Goal: Task Accomplishment & Management: Manage account settings

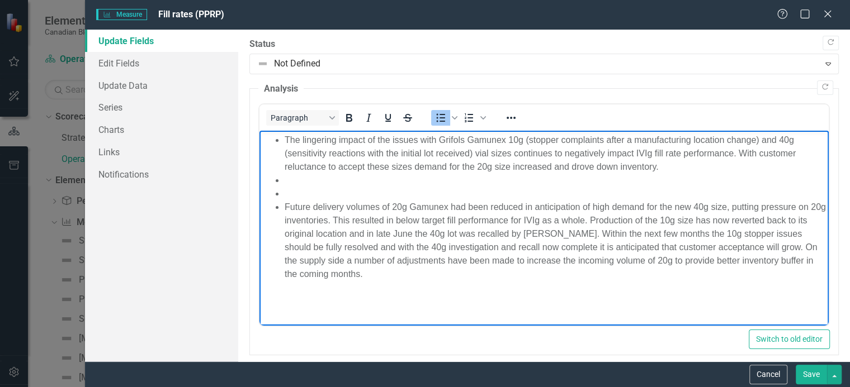
scroll to position [331, 0]
click at [661, 168] on li "The lingering impact of the issues with Grifols Gamunex 10g (stopper complaints…" at bounding box center [554, 154] width 541 height 40
click at [696, 167] on li "The lingering impact of the issues with Grifols Gamunex 10g (stopper complaints…" at bounding box center [554, 154] width 541 height 40
click at [789, 168] on li "The lingering impact of the issues with Grifols Gamunex 10g (stopper complaints…" at bounding box center [554, 154] width 541 height 40
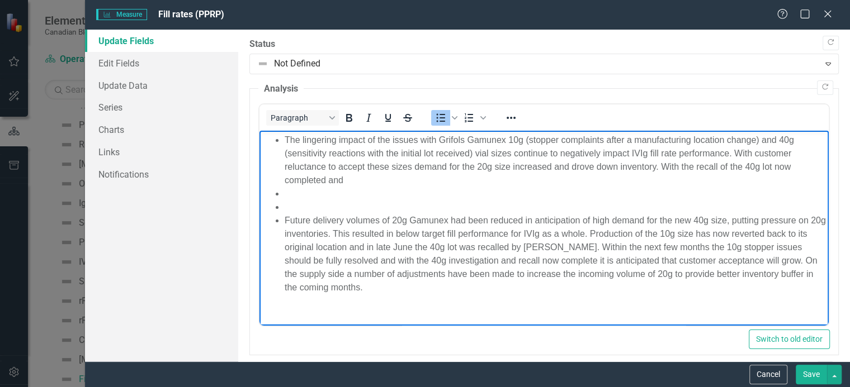
click at [360, 180] on li "The lingering impact of the issues with Grifols Gamunex 10g (stopper complaints…" at bounding box center [554, 161] width 541 height 54
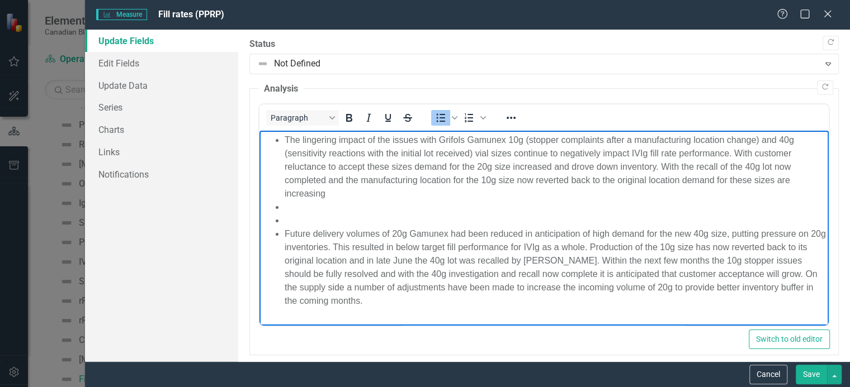
click at [754, 183] on li "The lingering impact of the issues with Grifols Gamunex 10g (stopper complaints…" at bounding box center [554, 167] width 541 height 67
click at [329, 196] on li "The lingering impact of the issues with Grifols Gamunex 10g (stopper complaints…" at bounding box center [554, 167] width 541 height 67
click at [376, 195] on li "The lingering impact of the issues with Grifols Gamunex 10g (stopper complaints…" at bounding box center [554, 167] width 541 height 67
drag, startPoint x: 330, startPoint y: 193, endPoint x: 378, endPoint y: 196, distance: 48.7
click at [378, 196] on li "The lingering impact of the issues with Grifols Gamunex 10g (stopper complaints…" at bounding box center [554, 167] width 541 height 67
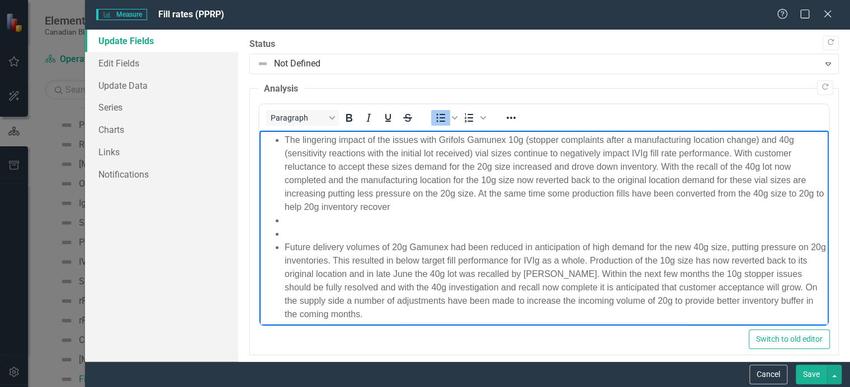
click at [572, 196] on li "The lingering impact of the issues with Grifols Gamunex 10g (stopper complaints…" at bounding box center [554, 174] width 541 height 80
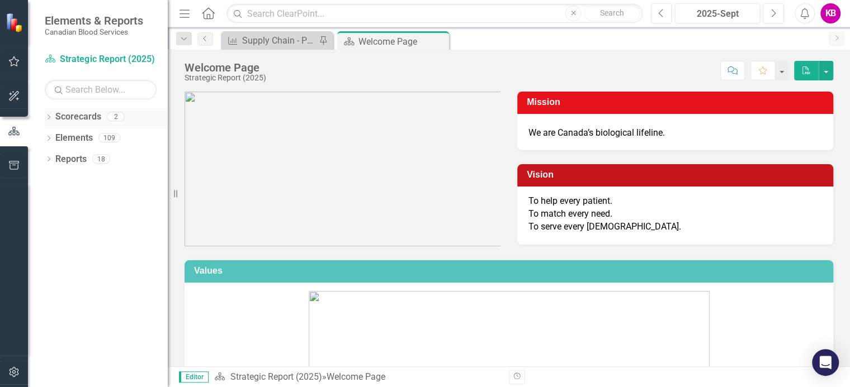
click at [49, 117] on icon "Dropdown" at bounding box center [49, 118] width 8 height 6
click at [84, 160] on link "Operational Report" at bounding box center [114, 159] width 106 height 13
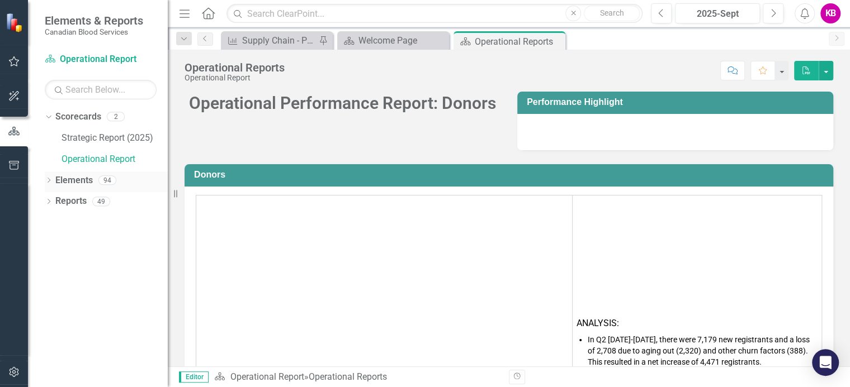
click at [48, 181] on icon "Dropdown" at bounding box center [49, 181] width 8 height 6
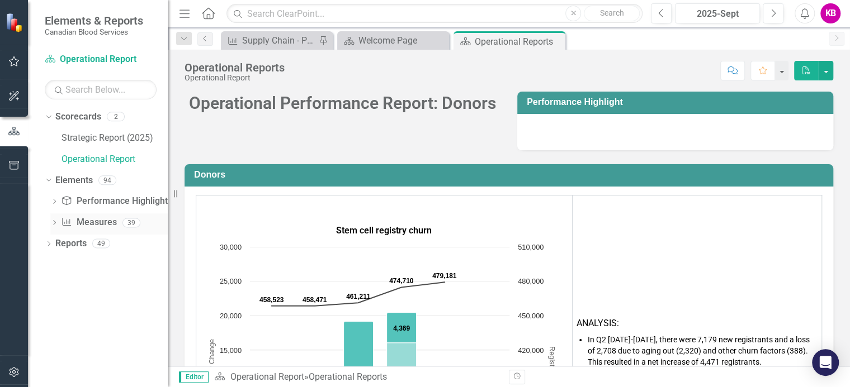
click at [54, 221] on icon "Dropdown" at bounding box center [54, 224] width 8 height 6
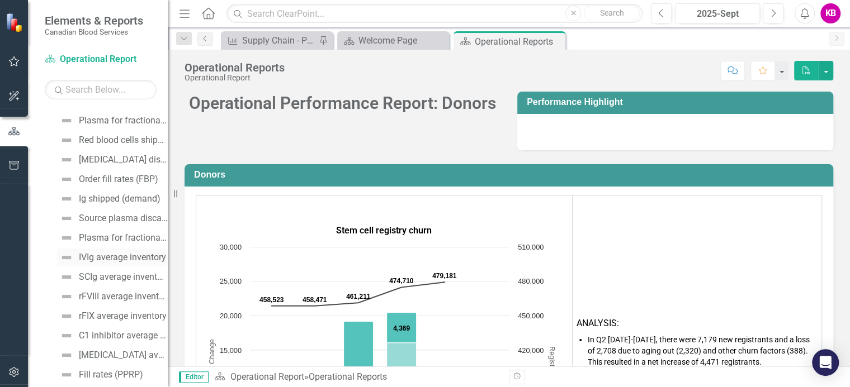
scroll to position [419, 0]
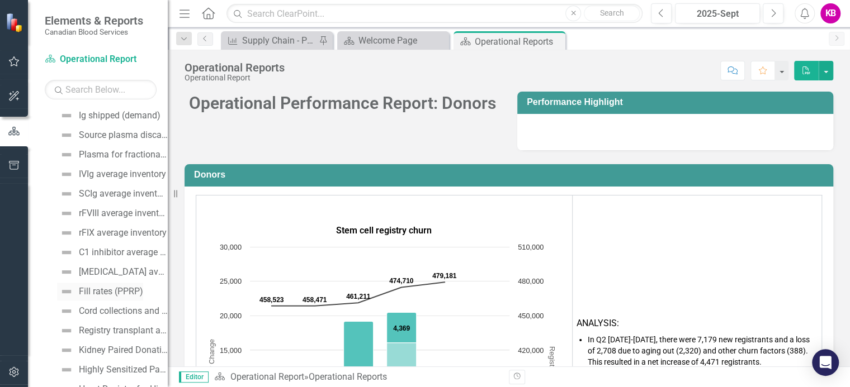
click at [102, 290] on div "Fill rates (PPRP)" at bounding box center [111, 292] width 64 height 10
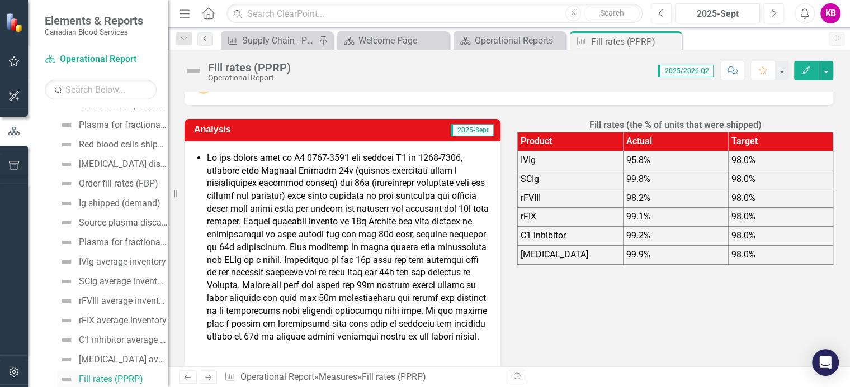
scroll to position [83, 0]
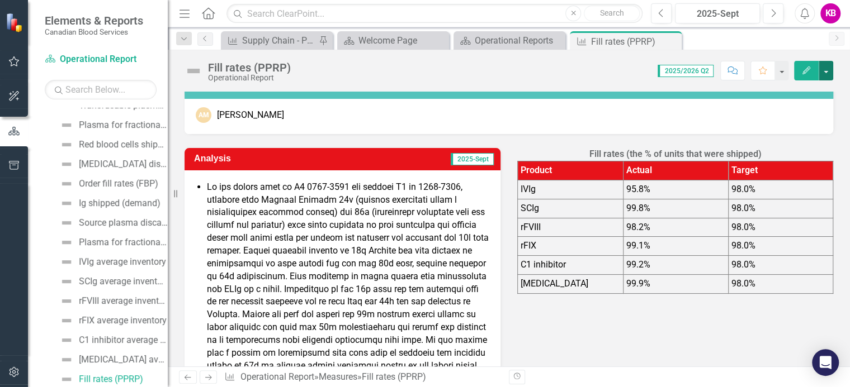
click at [827, 69] on button "button" at bounding box center [825, 71] width 15 height 20
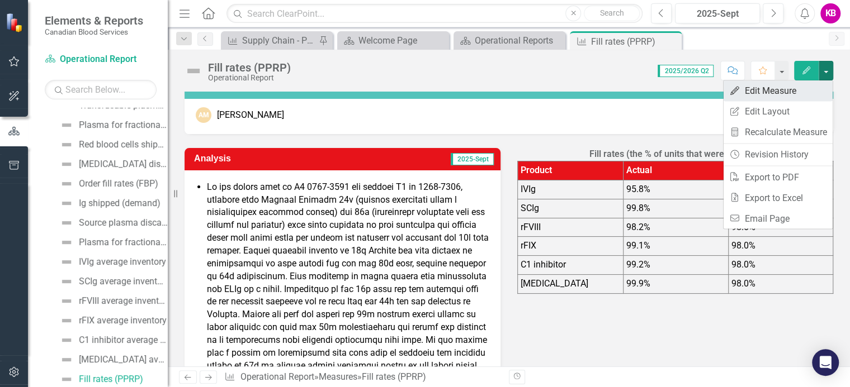
click at [753, 92] on link "Edit Edit Measure" at bounding box center [777, 90] width 109 height 21
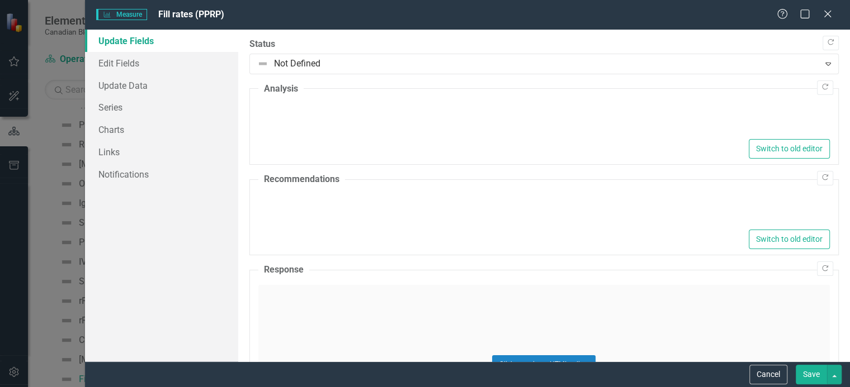
type textarea "<ul> <li>In the latter half of Q4 [DATE]-[DATE] and through Q1 of [DATE]-[DATE]…"
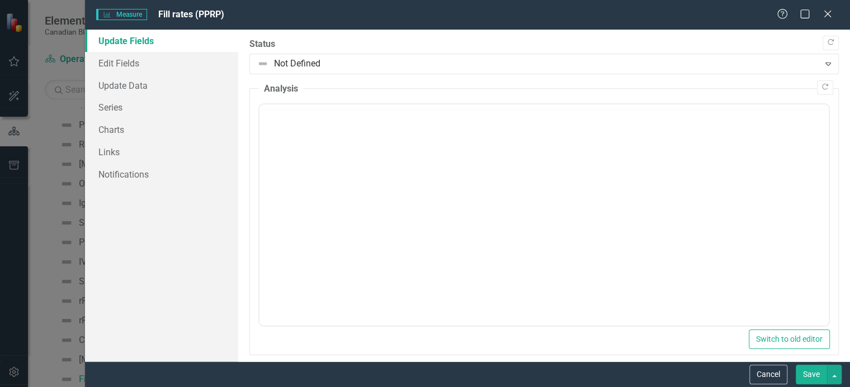
scroll to position [0, 0]
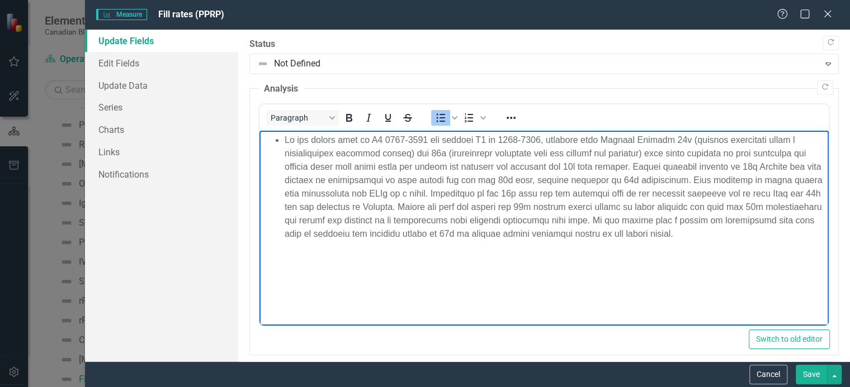
click at [578, 140] on li "Rich Text Area. Press ALT-0 for help." at bounding box center [554, 187] width 541 height 107
click at [514, 154] on li "the lingering impacts of the issues with Grifols Gamunex 10g (stopper complaint…" at bounding box center [554, 187] width 541 height 107
click at [730, 153] on li "Rich Text Area. Press ALT-0 for help." at bounding box center [554, 194] width 541 height 121
click at [328, 167] on li "Rich Text Area. Press ALT-0 for help." at bounding box center [554, 194] width 541 height 121
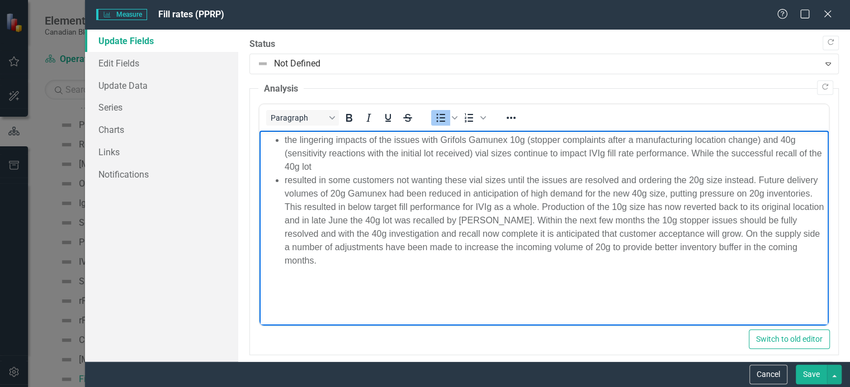
click at [328, 167] on li "the lingering impacts of the issues with Grifols Gamunex 10g (stopper complaint…" at bounding box center [554, 154] width 541 height 40
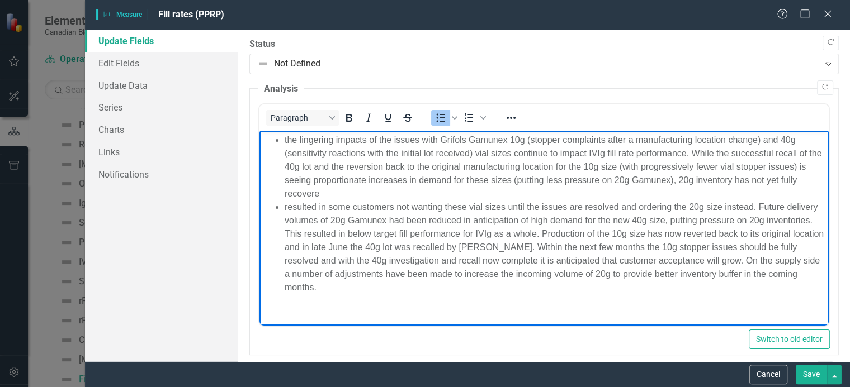
click at [356, 195] on li "the lingering impacts of the issues with Grifols Gamunex 10g (stopper complaint…" at bounding box center [554, 167] width 541 height 67
click at [385, 196] on li "the lingering impacts of the issues with Grifols Gamunex 10g (stopper complaint…" at bounding box center [554, 167] width 541 height 67
click at [357, 196] on li "the lingering impacts of the issues with Grifols Gamunex 10g (stopper complaint…" at bounding box center [554, 167] width 541 height 67
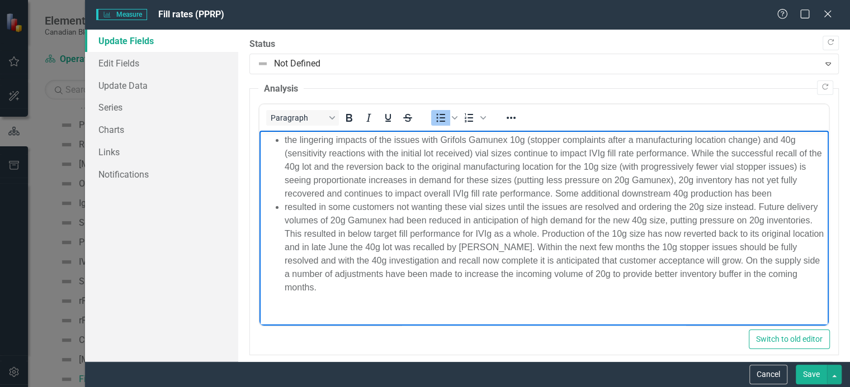
click at [310, 201] on li "the lingering impacts of the issues with Grifols Gamunex 10g (stopper complaint…" at bounding box center [554, 167] width 541 height 67
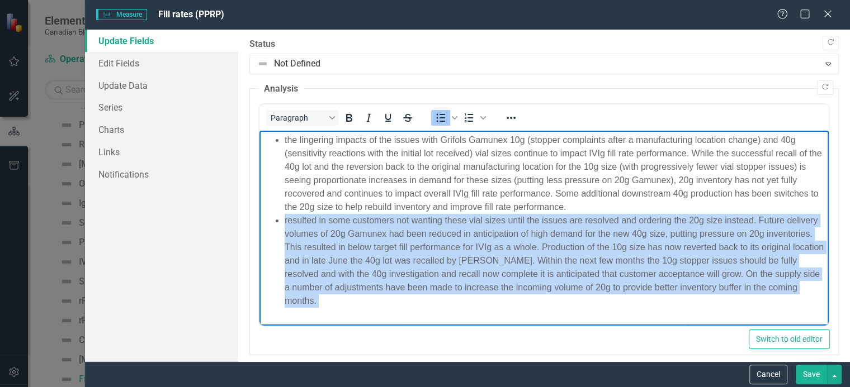
drag, startPoint x: 284, startPoint y: 218, endPoint x: 415, endPoint y: 310, distance: 160.5
click at [415, 310] on body "the lingering impacts of the issues with Grifols Gamunex 10g (stopper complaint…" at bounding box center [543, 236] width 569 height 211
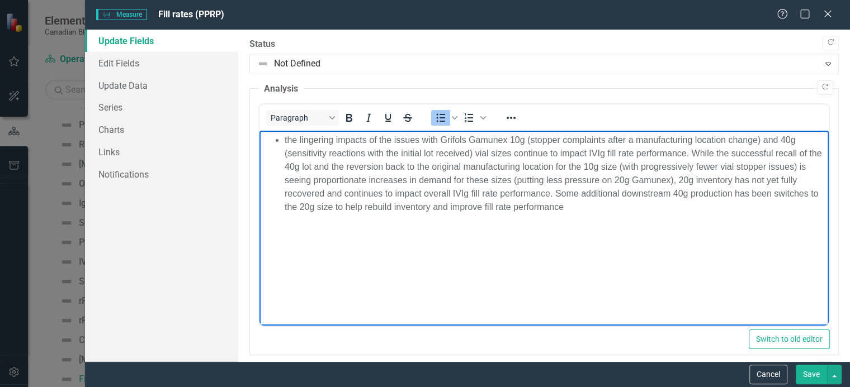
click at [483, 209] on li "the lingering impacts of the issues with Grifols Gamunex 10g (stopper complaint…" at bounding box center [554, 174] width 541 height 80
click at [814, 374] on button "Save" at bounding box center [810, 375] width 31 height 20
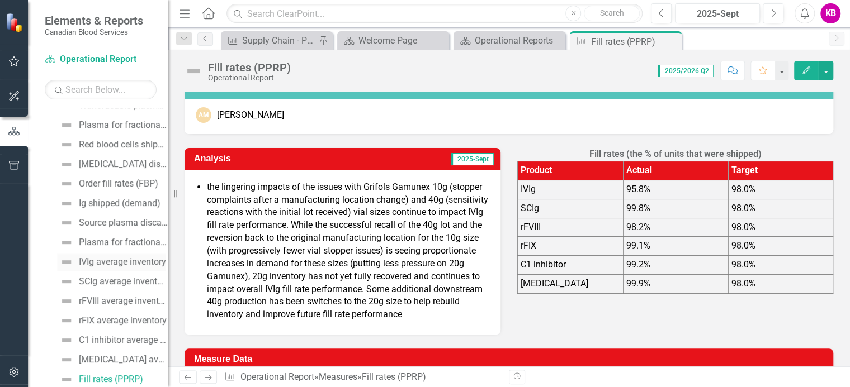
click at [96, 261] on div "IVIg average inventory" at bounding box center [122, 262] width 87 height 10
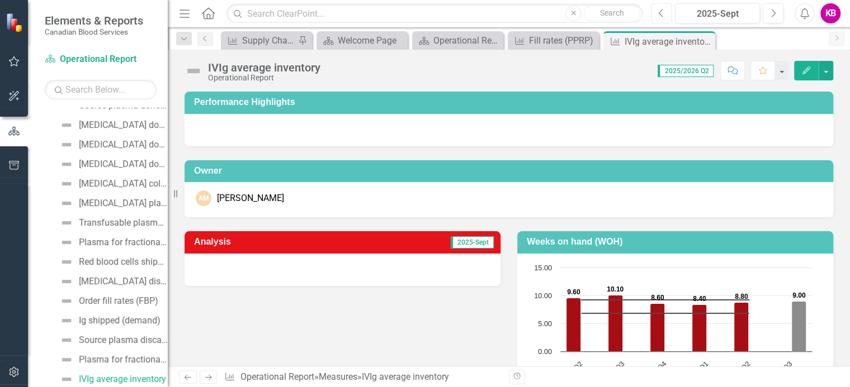
click at [659, 15] on icon "Previous" at bounding box center [661, 13] width 6 height 10
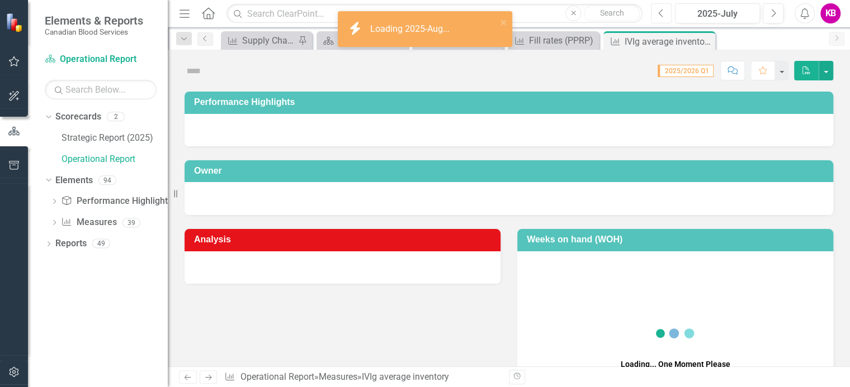
click at [660, 15] on icon "button" at bounding box center [660, 13] width 4 height 8
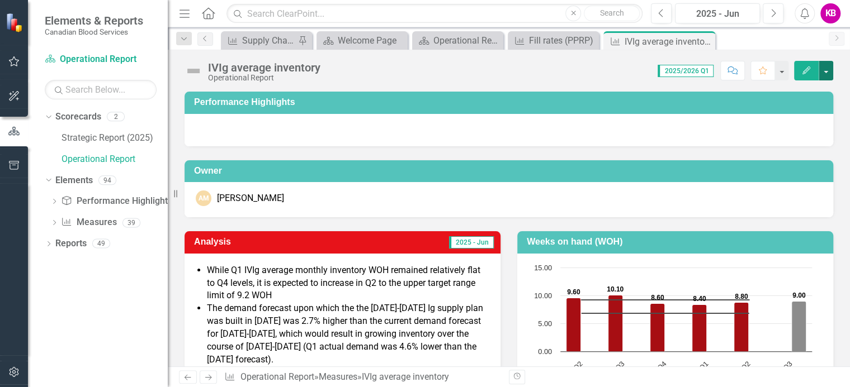
click at [825, 72] on button "button" at bounding box center [825, 71] width 15 height 20
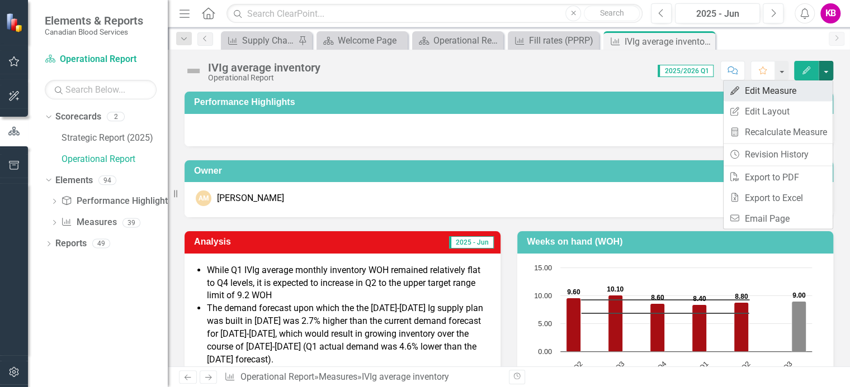
click at [762, 89] on link "Edit Edit Measure" at bounding box center [777, 90] width 109 height 21
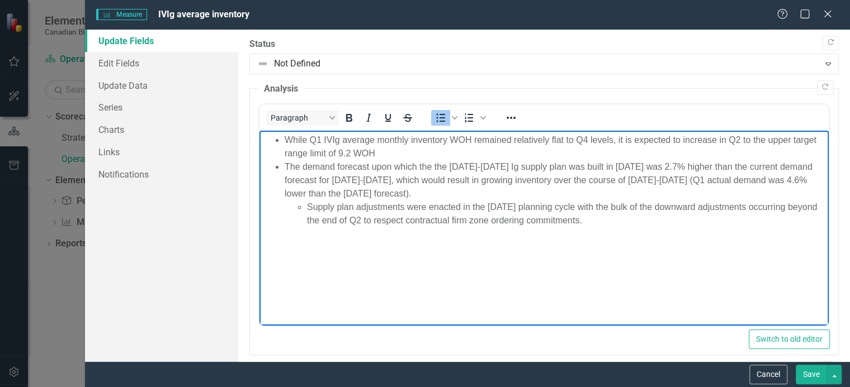
drag, startPoint x: 284, startPoint y: 139, endPoint x: 633, endPoint y: 229, distance: 360.7
click at [633, 229] on body "While Q1 IVIg average monthly inventory WOH remained relatively flat to Q4 leve…" at bounding box center [543, 215] width 569 height 168
copy ul "While Q1 IVIg average monthly inventory WOH remained relatively flat to Q4 leve…"
click at [828, 13] on icon "Close" at bounding box center [827, 13] width 14 height 11
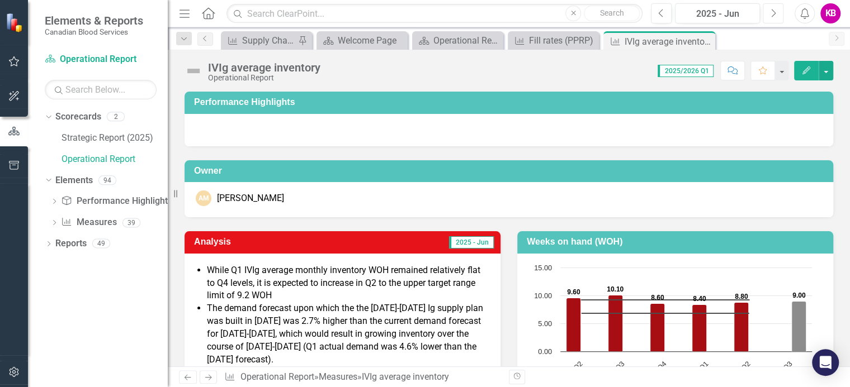
click at [772, 14] on icon "Next" at bounding box center [773, 13] width 6 height 10
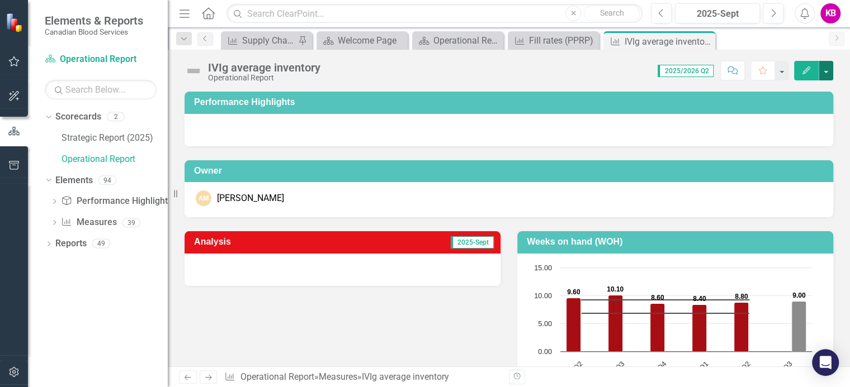
click at [825, 72] on button "button" at bounding box center [825, 71] width 15 height 20
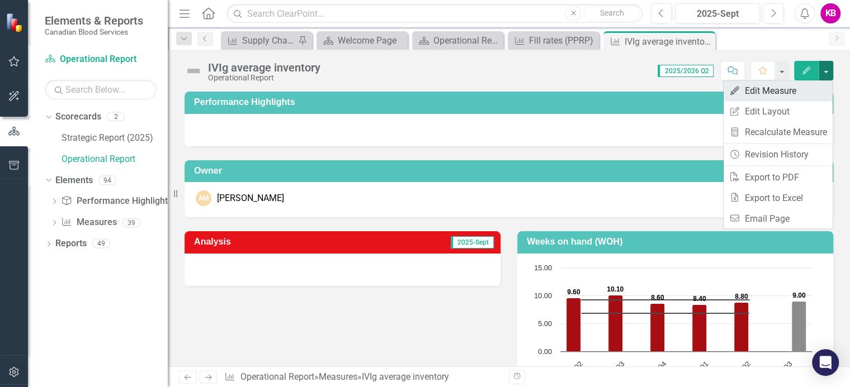
click at [748, 89] on link "Edit Edit Measure" at bounding box center [777, 90] width 109 height 21
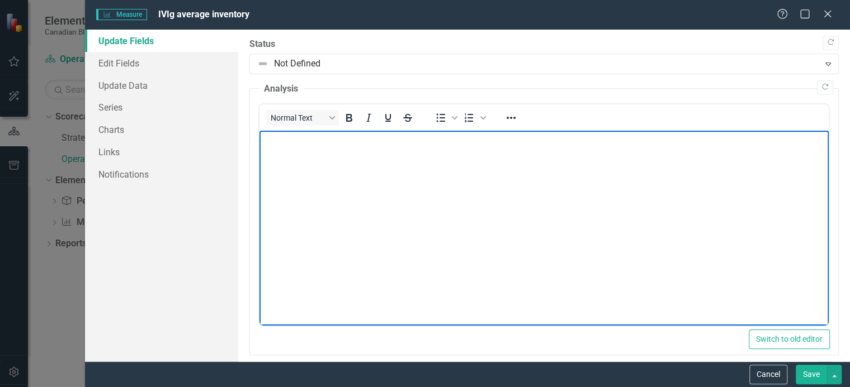
click at [296, 152] on body "Rich Text Area. Press ALT-0 for help." at bounding box center [543, 215] width 569 height 168
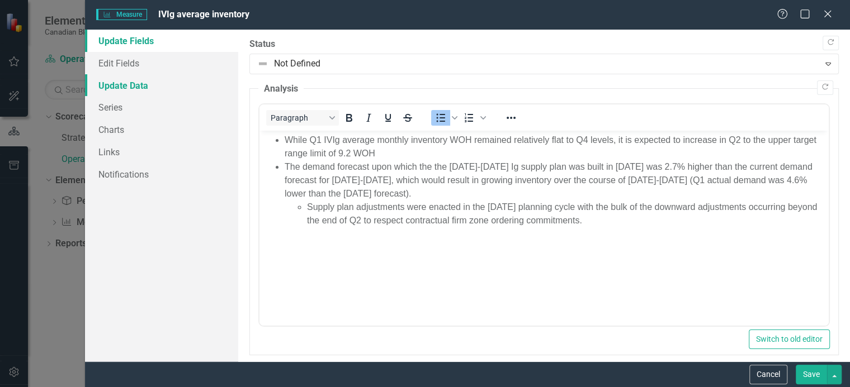
click at [130, 84] on link "Update Data" at bounding box center [161, 85] width 153 height 22
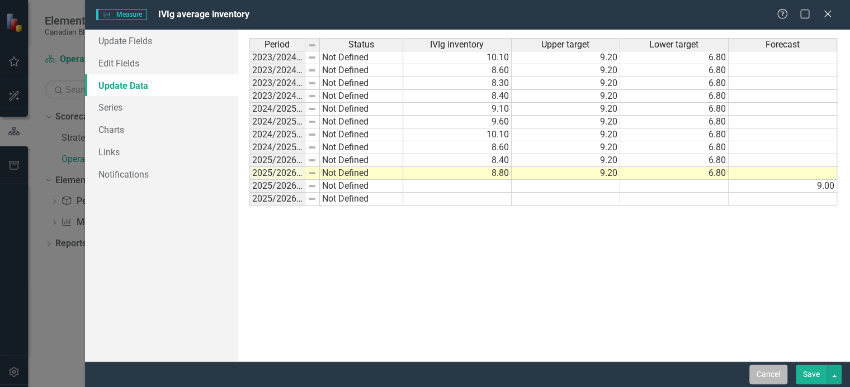
click at [768, 374] on button "Cancel" at bounding box center [768, 375] width 38 height 20
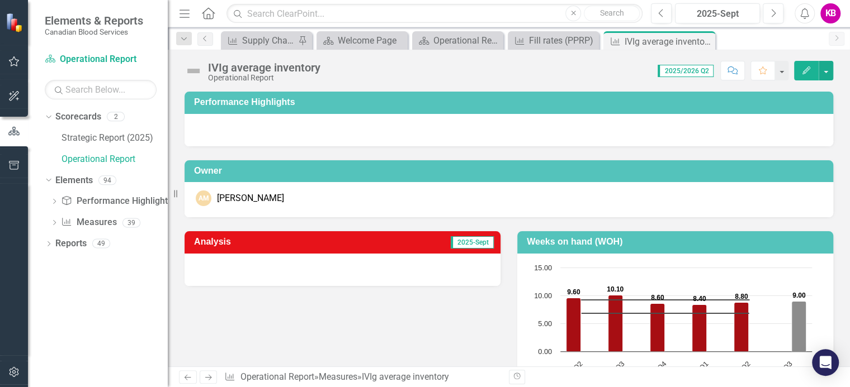
click at [360, 269] on div at bounding box center [342, 270] width 316 height 32
click at [370, 274] on div at bounding box center [342, 270] width 316 height 32
click at [828, 69] on button "button" at bounding box center [825, 71] width 15 height 20
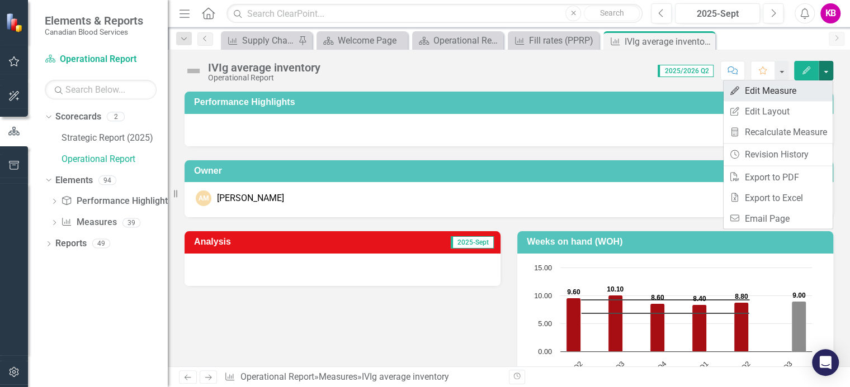
click at [761, 93] on link "Edit Edit Measure" at bounding box center [777, 90] width 109 height 21
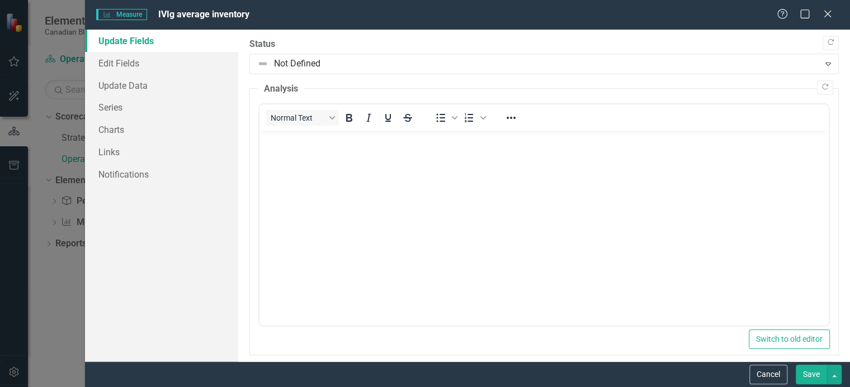
click at [331, 151] on body "Rich Text Area. Press ALT-0 for help." at bounding box center [543, 215] width 569 height 168
click at [438, 119] on icon "Bullet list" at bounding box center [439, 117] width 13 height 13
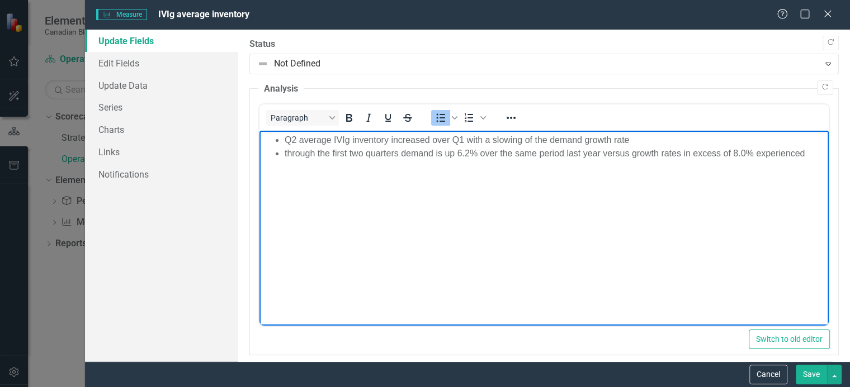
click at [398, 155] on li "through the first two quarters demand is up 6.2% over the same period last year…" at bounding box center [554, 153] width 541 height 13
click at [806, 153] on li "through the first two quarters, demand is up 6.2% over the same period last yea…" at bounding box center [554, 153] width 541 height 13
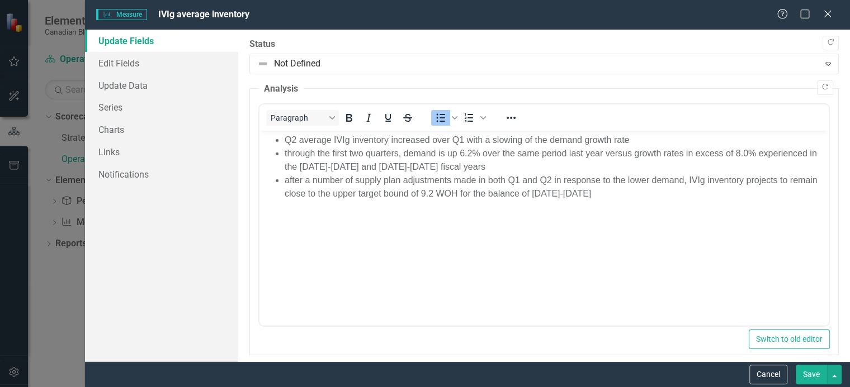
click at [810, 375] on button "Save" at bounding box center [810, 375] width 31 height 20
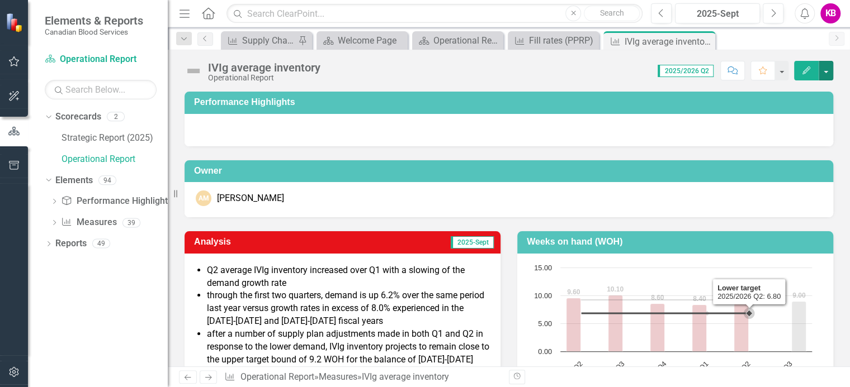
scroll to position [83, 0]
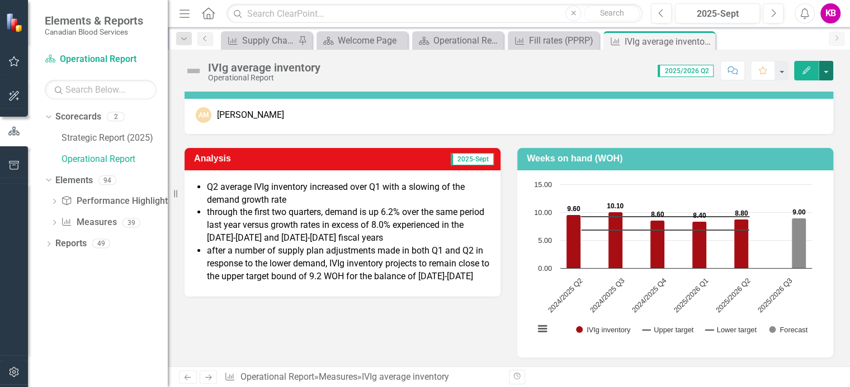
click at [825, 70] on button "button" at bounding box center [825, 71] width 15 height 20
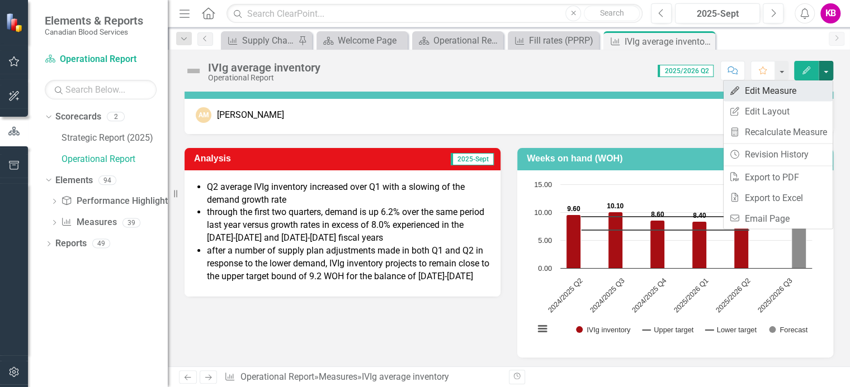
click at [748, 91] on link "Edit Edit Measure" at bounding box center [777, 90] width 109 height 21
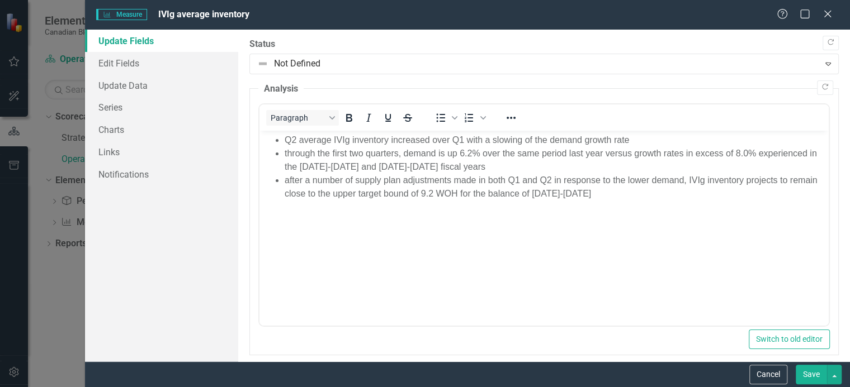
scroll to position [0, 0]
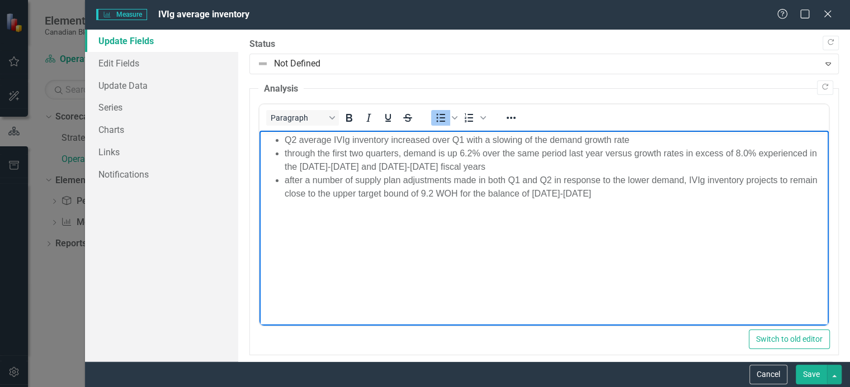
click at [683, 183] on li "after a number of supply plan adjustments made in both Q1 and Q2 in response to…" at bounding box center [554, 187] width 541 height 27
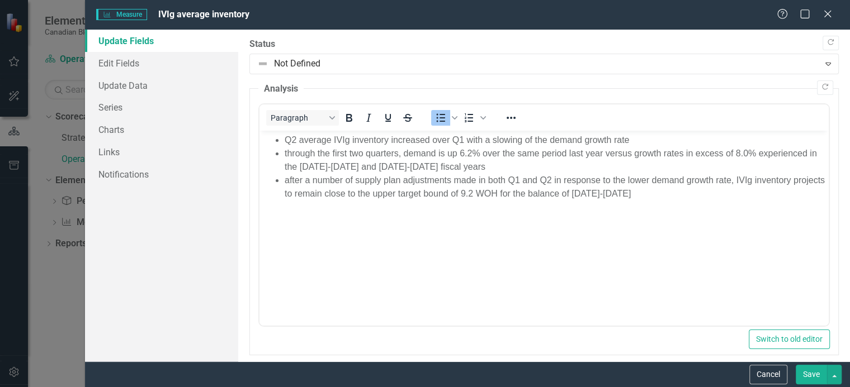
click at [810, 376] on button "Save" at bounding box center [810, 375] width 31 height 20
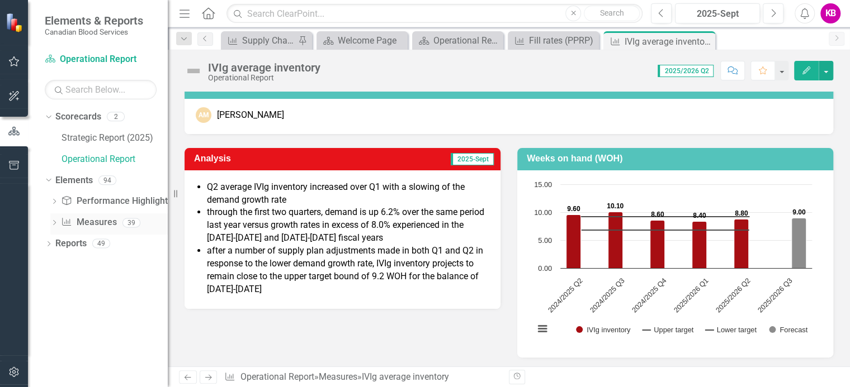
click at [55, 224] on icon "Dropdown" at bounding box center [54, 224] width 8 height 6
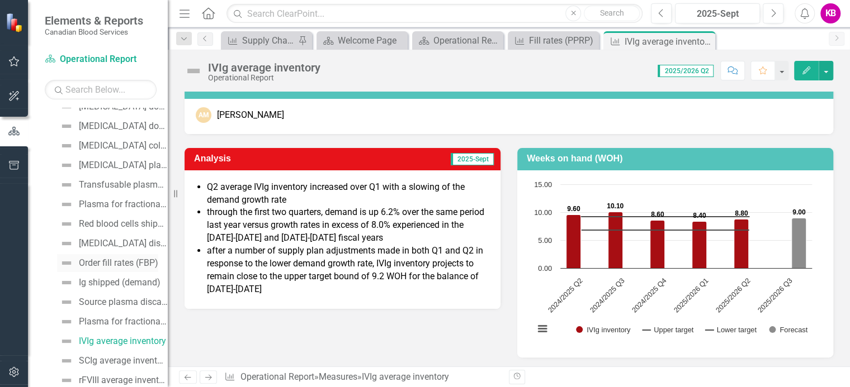
scroll to position [335, 0]
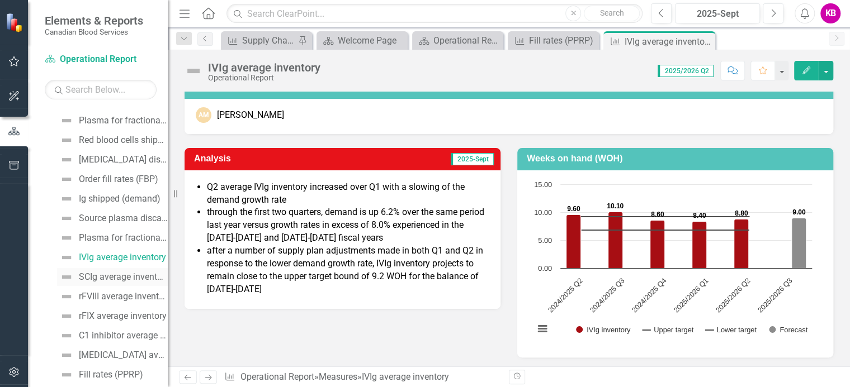
click at [97, 276] on div "SCIg average inventory" at bounding box center [123, 277] width 89 height 10
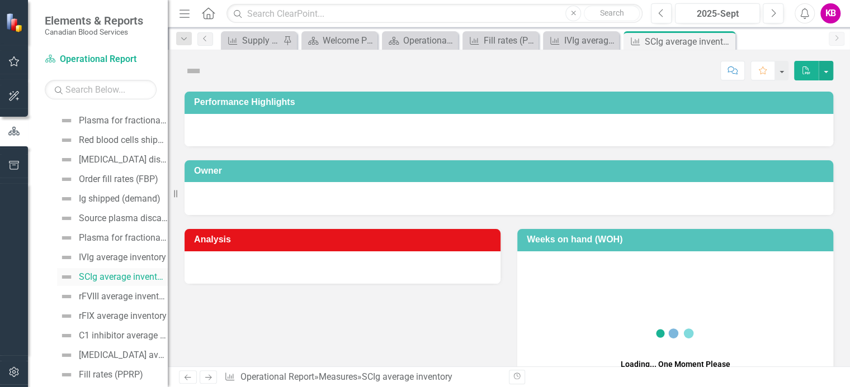
scroll to position [233, 0]
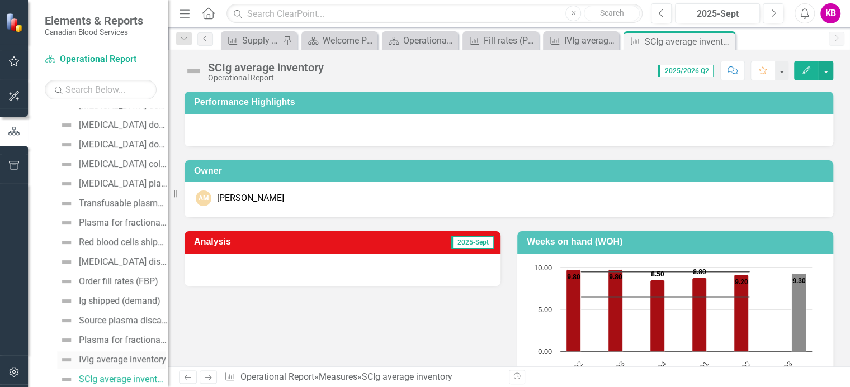
click at [101, 358] on div "IVIg average inventory" at bounding box center [122, 360] width 87 height 10
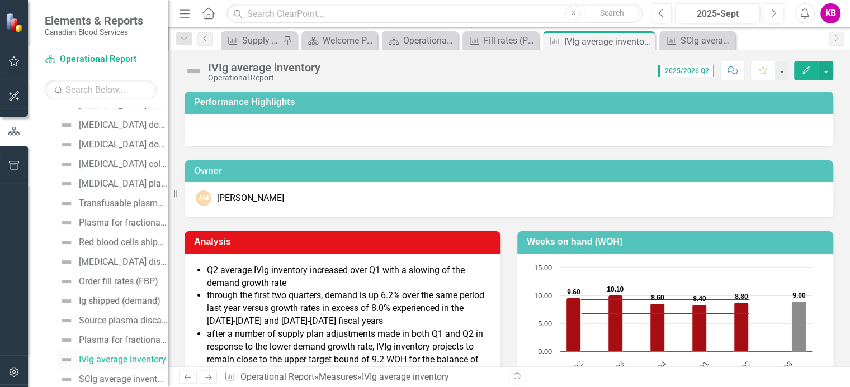
scroll to position [213, 0]
click at [823, 70] on button "button" at bounding box center [825, 71] width 15 height 20
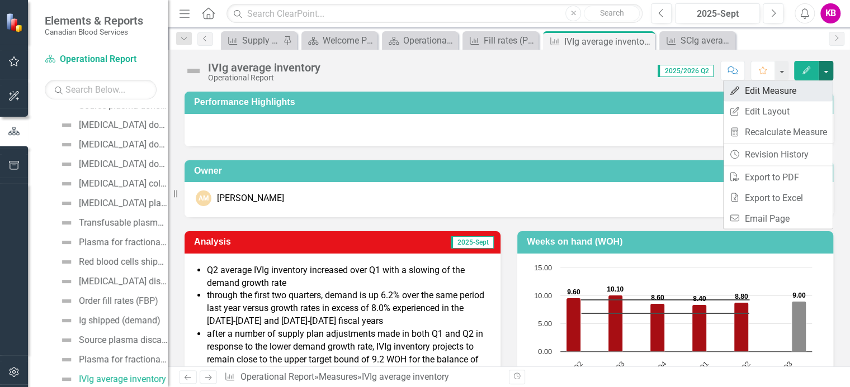
click at [751, 91] on link "Edit Edit Measure" at bounding box center [777, 90] width 109 height 21
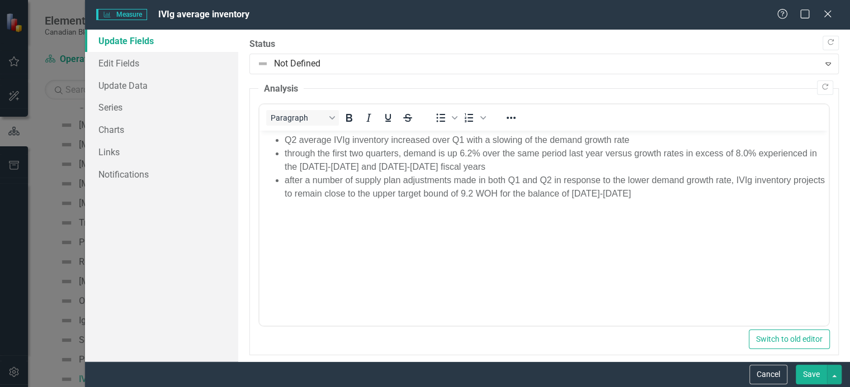
scroll to position [0, 0]
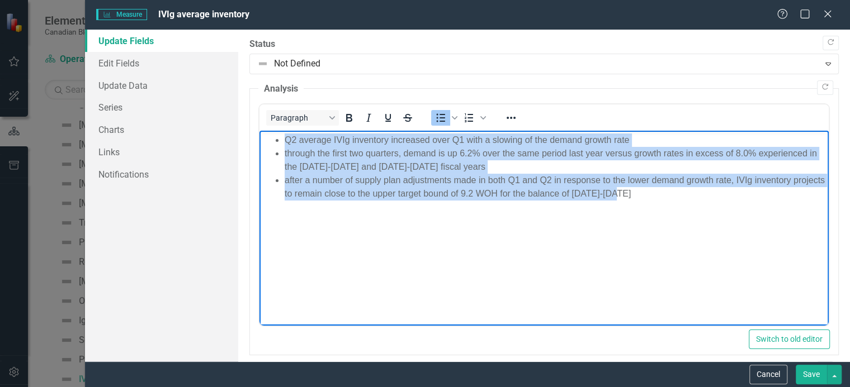
drag, startPoint x: 284, startPoint y: 141, endPoint x: 720, endPoint y: 197, distance: 440.1
click at [720, 197] on ul "Q2 average IVIg inventory increased over Q1 with a slowing of the demand growth…" at bounding box center [543, 167] width 563 height 67
copy ul "Q2 average IVIg inventory increased over Q1 with a slowing of the demand growth…"
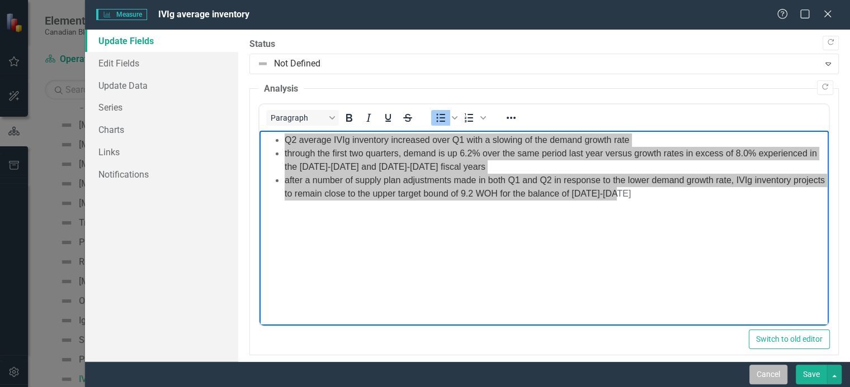
click at [777, 376] on button "Cancel" at bounding box center [768, 375] width 38 height 20
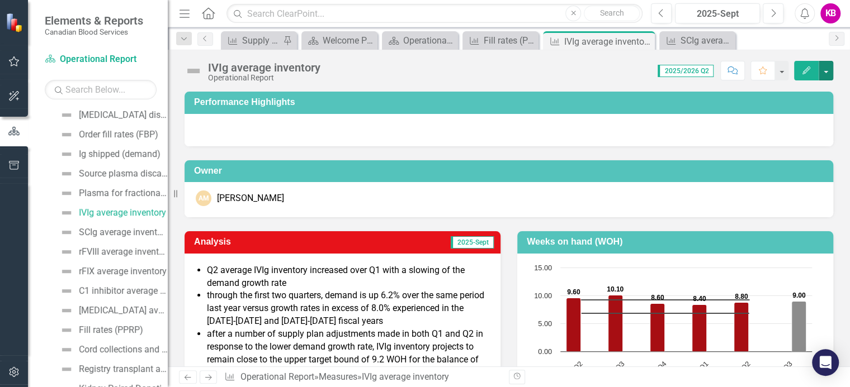
scroll to position [381, 0]
click at [115, 230] on div "SCIg average inventory" at bounding box center [123, 231] width 89 height 10
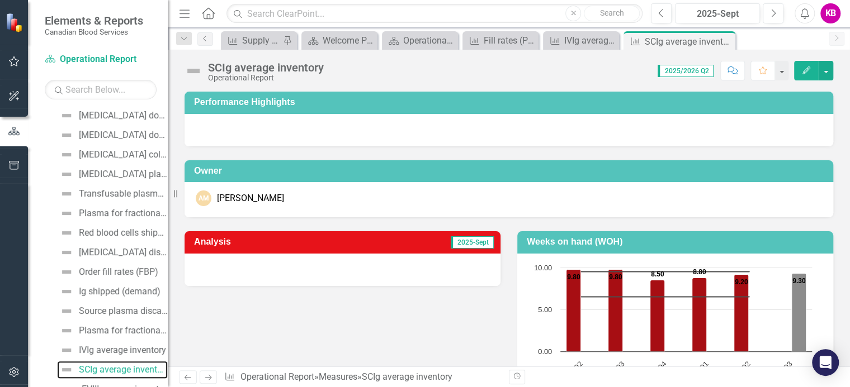
scroll to position [233, 0]
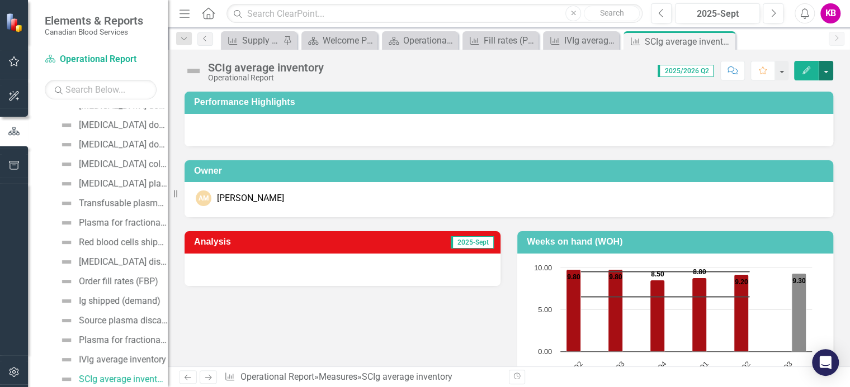
click at [825, 67] on button "button" at bounding box center [825, 71] width 15 height 20
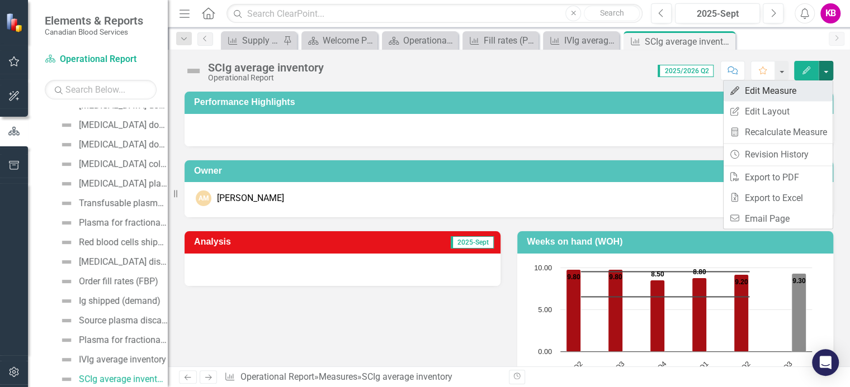
click at [752, 89] on link "Edit Edit Measure" at bounding box center [777, 90] width 109 height 21
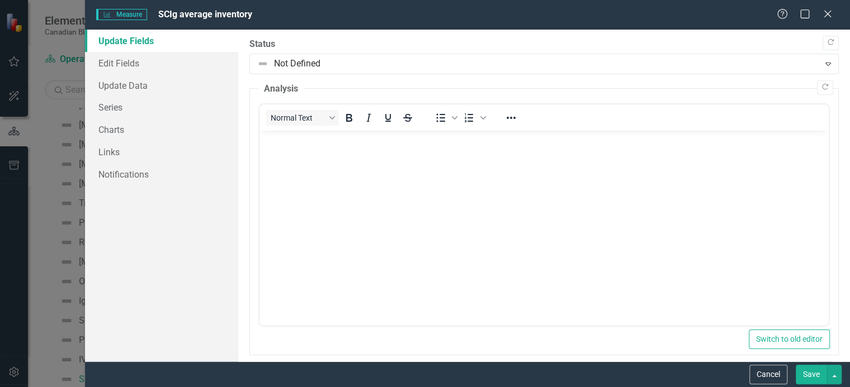
scroll to position [0, 0]
click at [272, 148] on body "Rich Text Area. Press ALT-0 for help." at bounding box center [543, 215] width 569 height 168
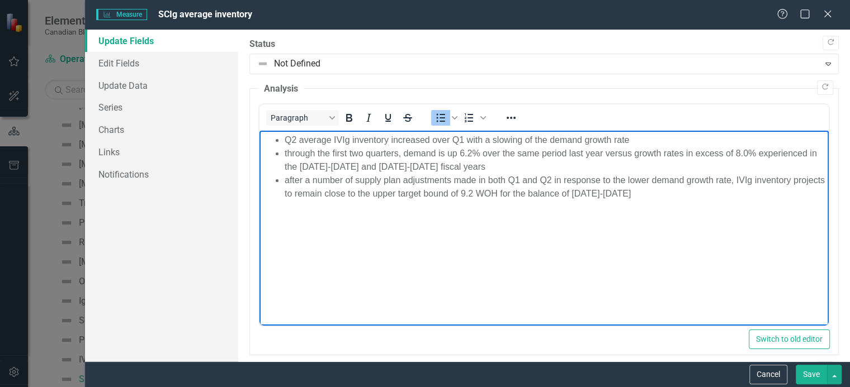
click at [340, 139] on li "Q2 average IVIg inventory increased over Q1 with a slowing of the demand growth…" at bounding box center [554, 140] width 541 height 13
click at [285, 142] on li "Q2 average SCIg inventory increased over Q1 with a slowing of the demand growth…" at bounding box center [554, 140] width 541 height 13
click at [338, 139] on li "similar to IVIg Q2 average SCIg inventory increased over Q1 with a slowing of t…" at bounding box center [554, 140] width 541 height 13
click at [472, 157] on li "through the first two quarters, demand is up 6.2% over the same period last yea…" at bounding box center [554, 160] width 541 height 27
drag, startPoint x: 740, startPoint y: 154, endPoint x: 760, endPoint y: 156, distance: 20.3
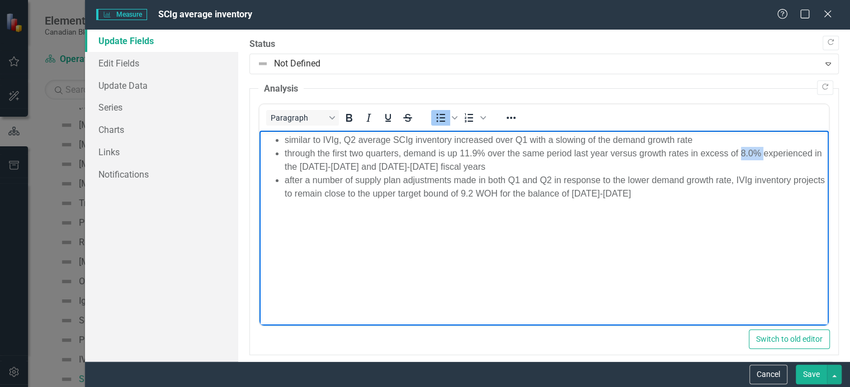
click at [760, 156] on li "through the first two quarters, demand is up 11.9% over the same period last ye…" at bounding box center [554, 160] width 541 height 27
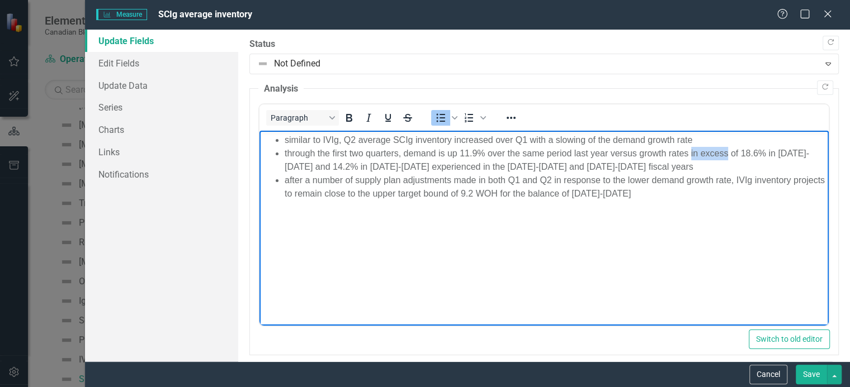
drag, startPoint x: 689, startPoint y: 155, endPoint x: 727, endPoint y: 160, distance: 38.3
click at [727, 160] on li "through the first two quarters, demand is up 11.9% over the same period last ye…" at bounding box center [554, 160] width 541 height 27
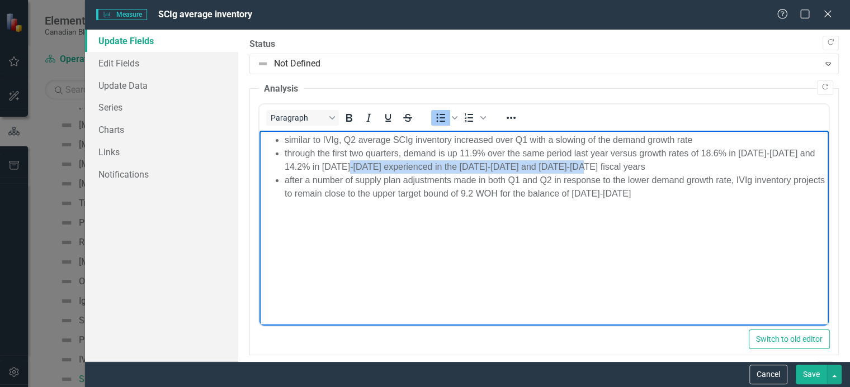
drag, startPoint x: 367, startPoint y: 165, endPoint x: 602, endPoint y: 170, distance: 235.3
click at [602, 170] on li "through the first two quarters, demand is up 11.9% over the same period last ye…" at bounding box center [554, 160] width 541 height 27
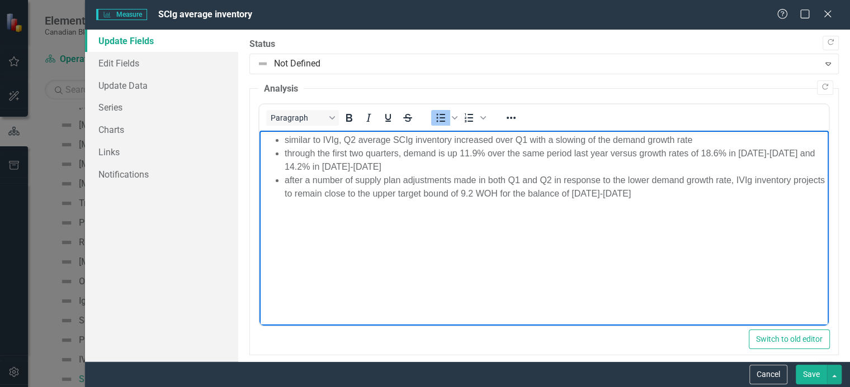
click at [742, 182] on li "after a number of supply plan adjustments made in both Q1 and Q2 in response to…" at bounding box center [554, 187] width 541 height 27
click at [505, 198] on li "after a number of supply plan adjustments made in both Q1 and Q2 in response to…" at bounding box center [554, 187] width 541 height 27
click at [357, 195] on li "after a number of supply plan adjustments made in both Q1 and Q2 in response to…" at bounding box center [554, 187] width 541 height 27
click at [497, 196] on li "after a number of supply plan adjustments made in both Q1 and Q2 in response to…" at bounding box center [554, 187] width 541 height 27
click at [642, 195] on li "after a number of supply plan adjustments made in both Q1 and Q2 in response to…" at bounding box center [554, 187] width 541 height 27
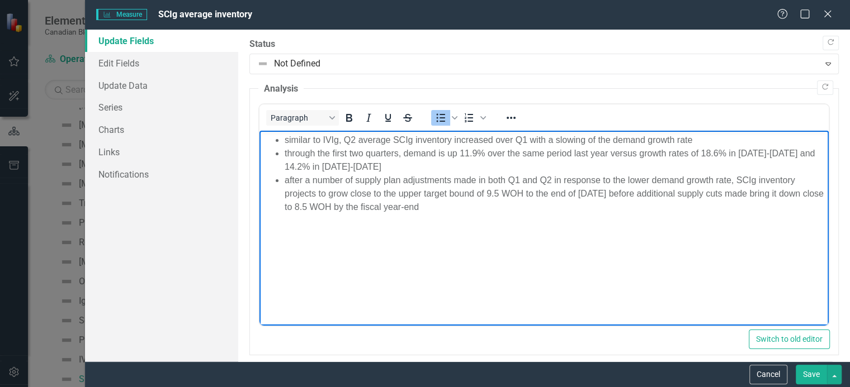
click at [809, 374] on button "Save" at bounding box center [810, 375] width 31 height 20
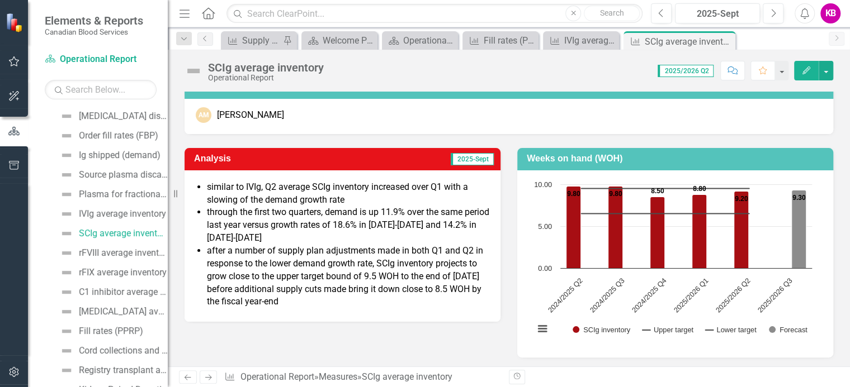
scroll to position [401, 0]
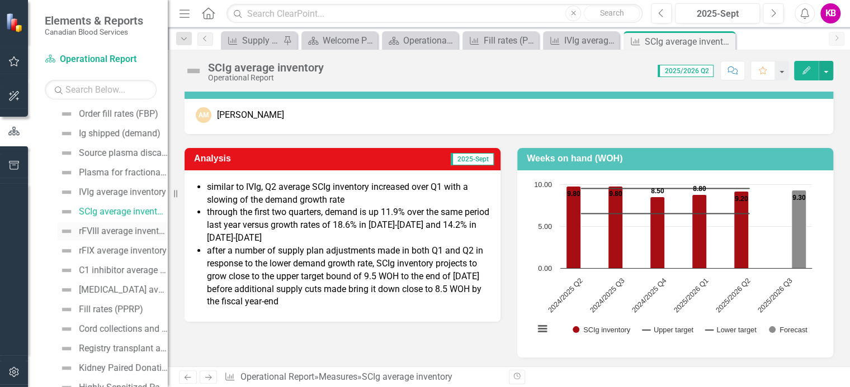
click at [86, 231] on div "rFVIII average inventory" at bounding box center [123, 231] width 89 height 10
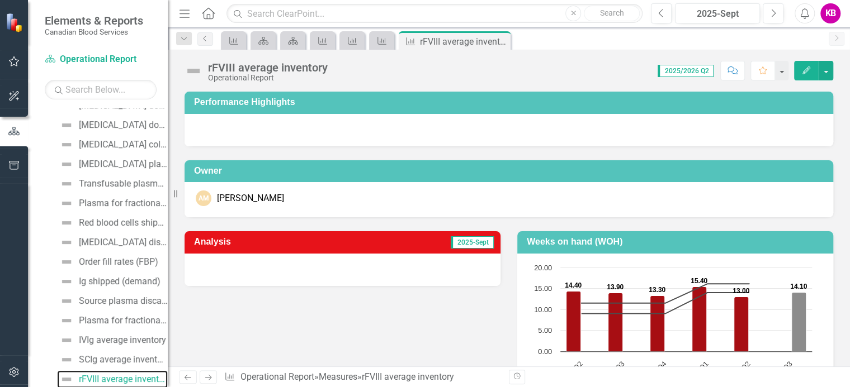
scroll to position [83, 0]
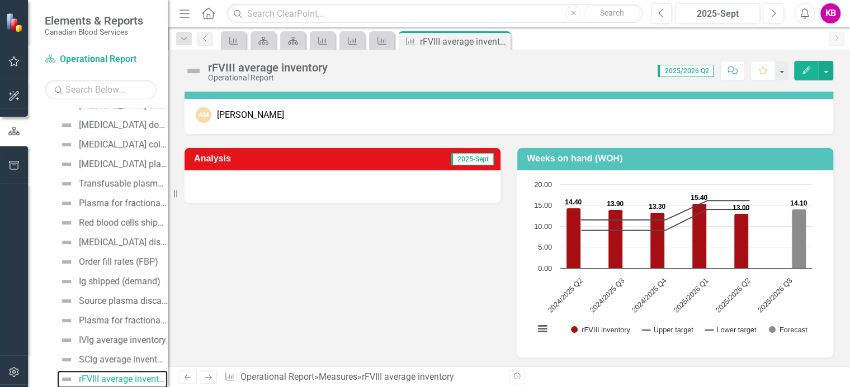
click at [57, 371] on link "rFVIII average inventory" at bounding box center [112, 380] width 111 height 18
click at [661, 12] on icon "Previous" at bounding box center [661, 13] width 6 height 10
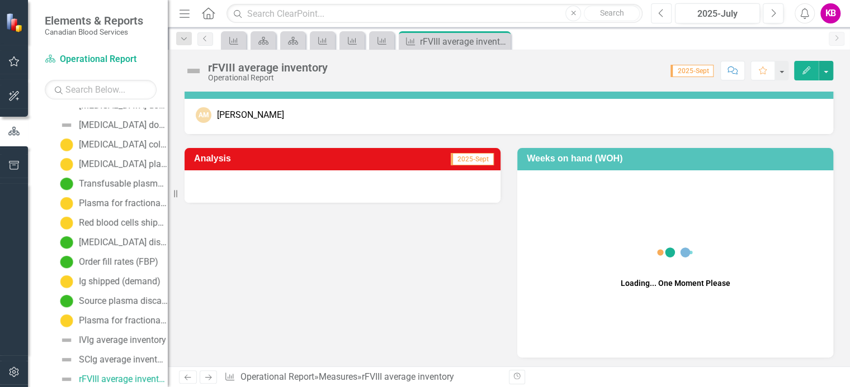
click at [661, 12] on icon "Previous" at bounding box center [661, 13] width 6 height 10
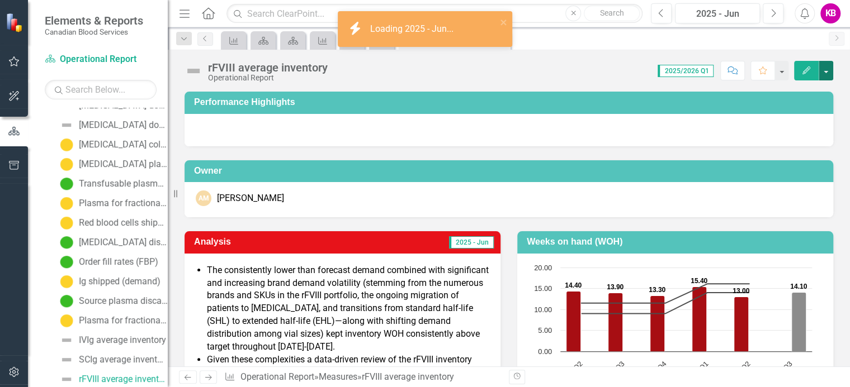
click at [825, 70] on button "button" at bounding box center [825, 71] width 15 height 20
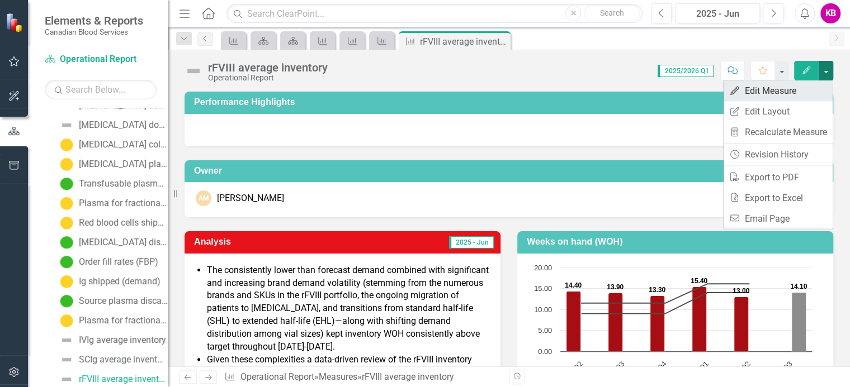
click at [772, 90] on link "Edit Edit Measure" at bounding box center [777, 90] width 109 height 21
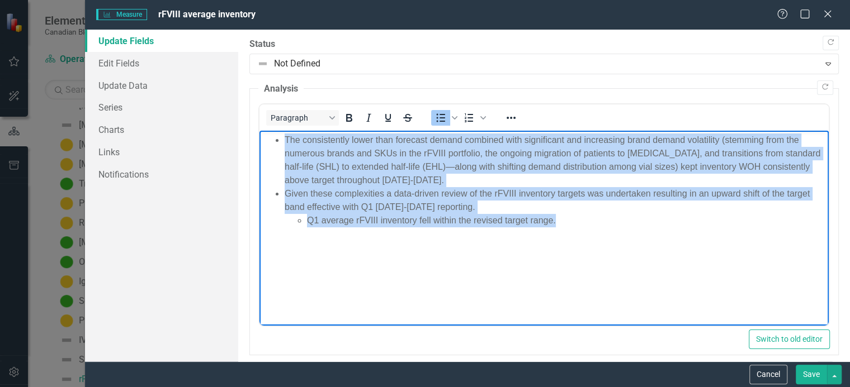
drag, startPoint x: 284, startPoint y: 137, endPoint x: 567, endPoint y: 227, distance: 296.6
click at [567, 227] on ul "The consistently lower than forecast demand combined with significant and incre…" at bounding box center [543, 181] width 563 height 94
copy ul "The consistently lower than forecast demand combined with significant and incre…"
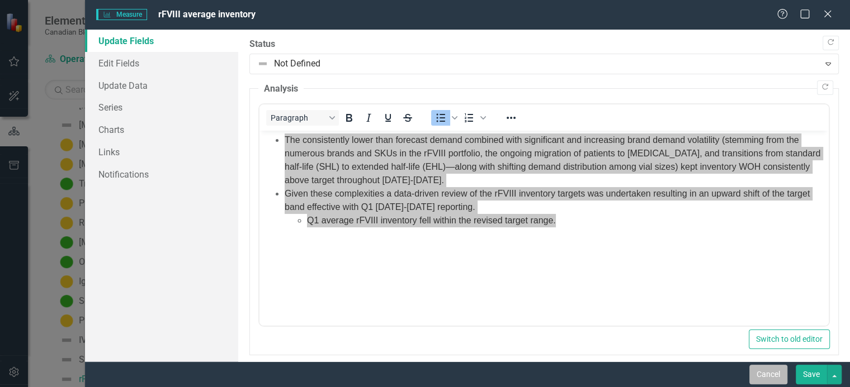
click at [771, 376] on button "Cancel" at bounding box center [768, 375] width 38 height 20
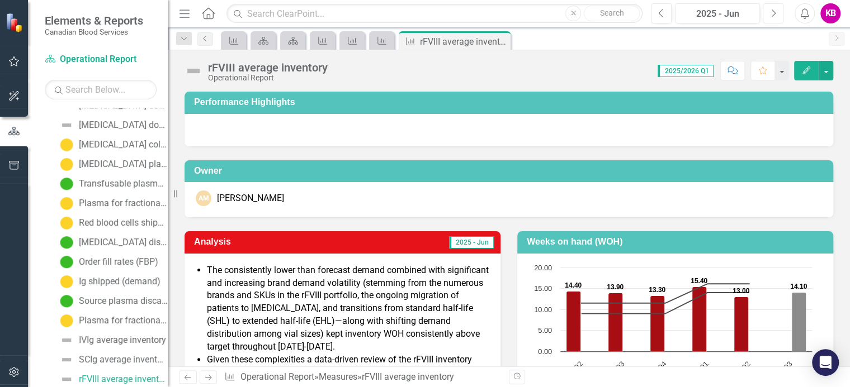
click at [772, 13] on icon "Next" at bounding box center [773, 13] width 6 height 10
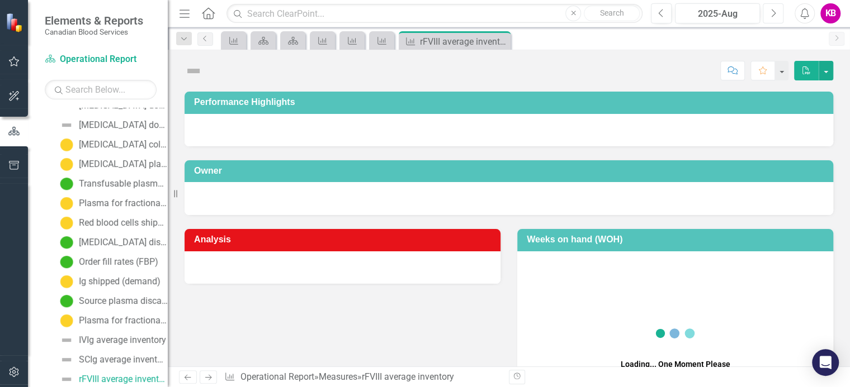
click at [772, 13] on icon "Next" at bounding box center [773, 13] width 6 height 10
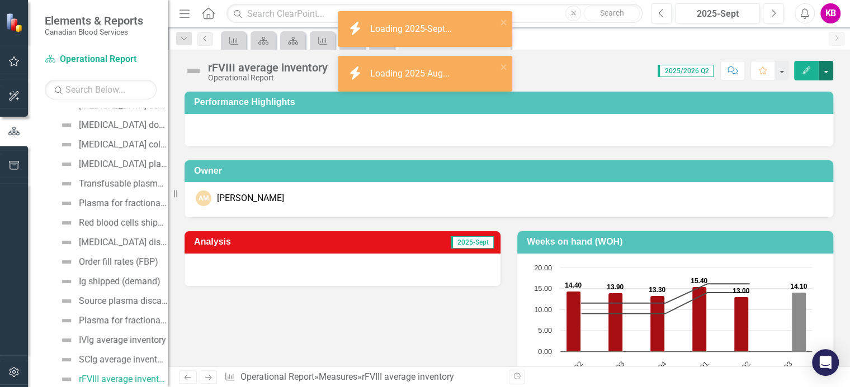
click at [830, 67] on button "button" at bounding box center [825, 71] width 15 height 20
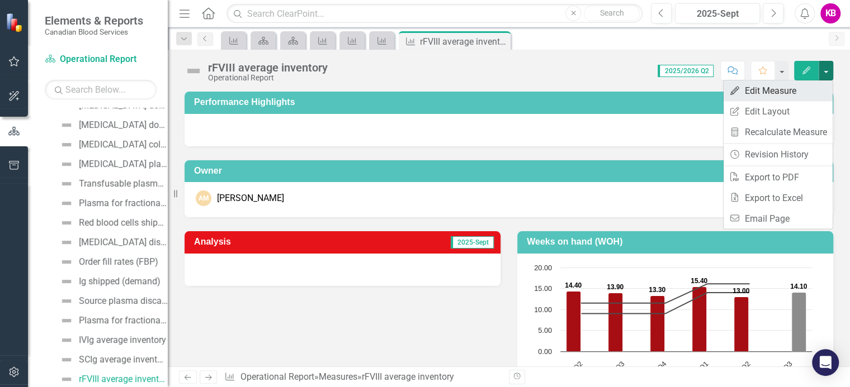
click at [760, 87] on link "Edit Edit Measure" at bounding box center [777, 90] width 109 height 21
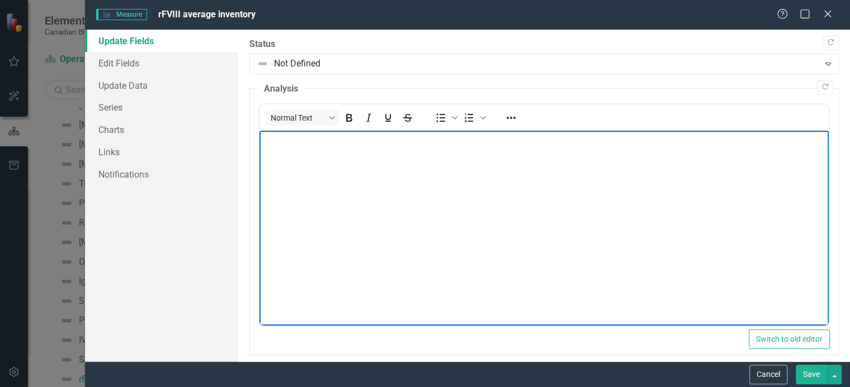
click at [271, 143] on p "Rich Text Area. Press ALT-0 for help." at bounding box center [543, 140] width 563 height 13
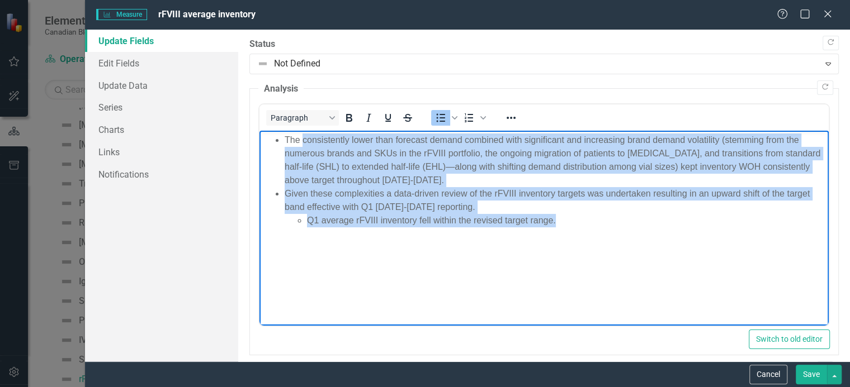
drag, startPoint x: 301, startPoint y: 140, endPoint x: 568, endPoint y: 225, distance: 280.3
click at [568, 225] on ul "The consistently lower than forecast demand combined with significant and incre…" at bounding box center [543, 181] width 563 height 94
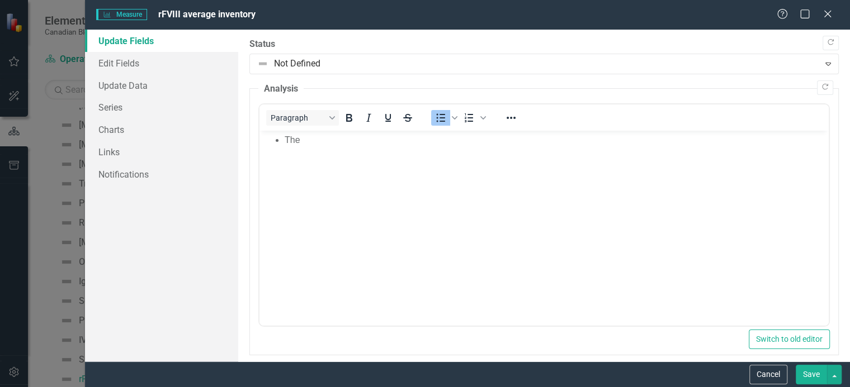
click at [812, 375] on button "Save" at bounding box center [810, 375] width 31 height 20
